Goal: Find specific page/section: Find specific page/section

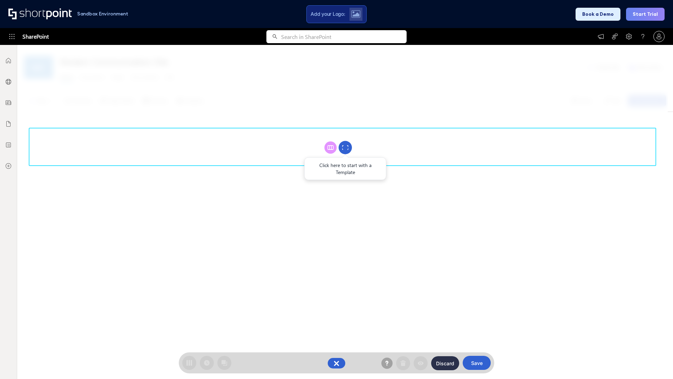
click at [345, 147] on circle at bounding box center [345, 147] width 13 height 13
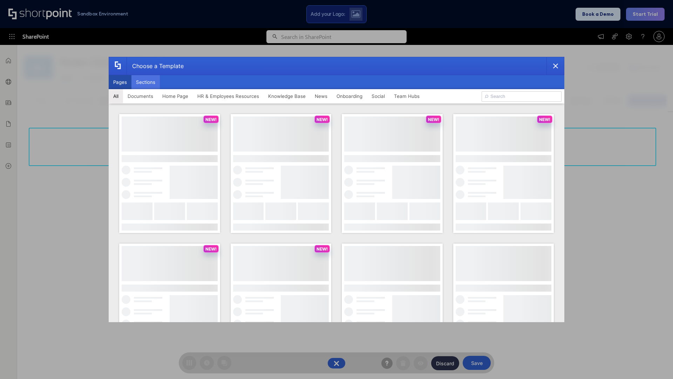
click at [145, 82] on button "Sections" at bounding box center [145, 82] width 28 height 14
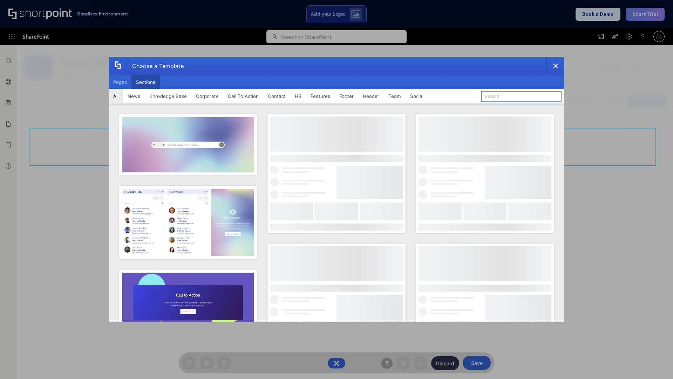
type input "Employee Spotlight 2"
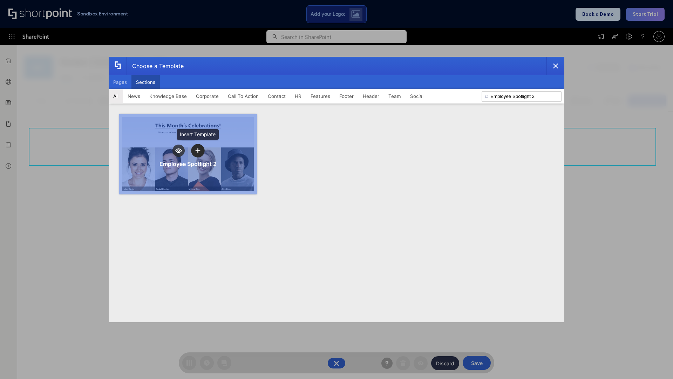
click at [198, 150] on icon "template selector" at bounding box center [197, 150] width 5 height 5
